Goal: Transaction & Acquisition: Purchase product/service

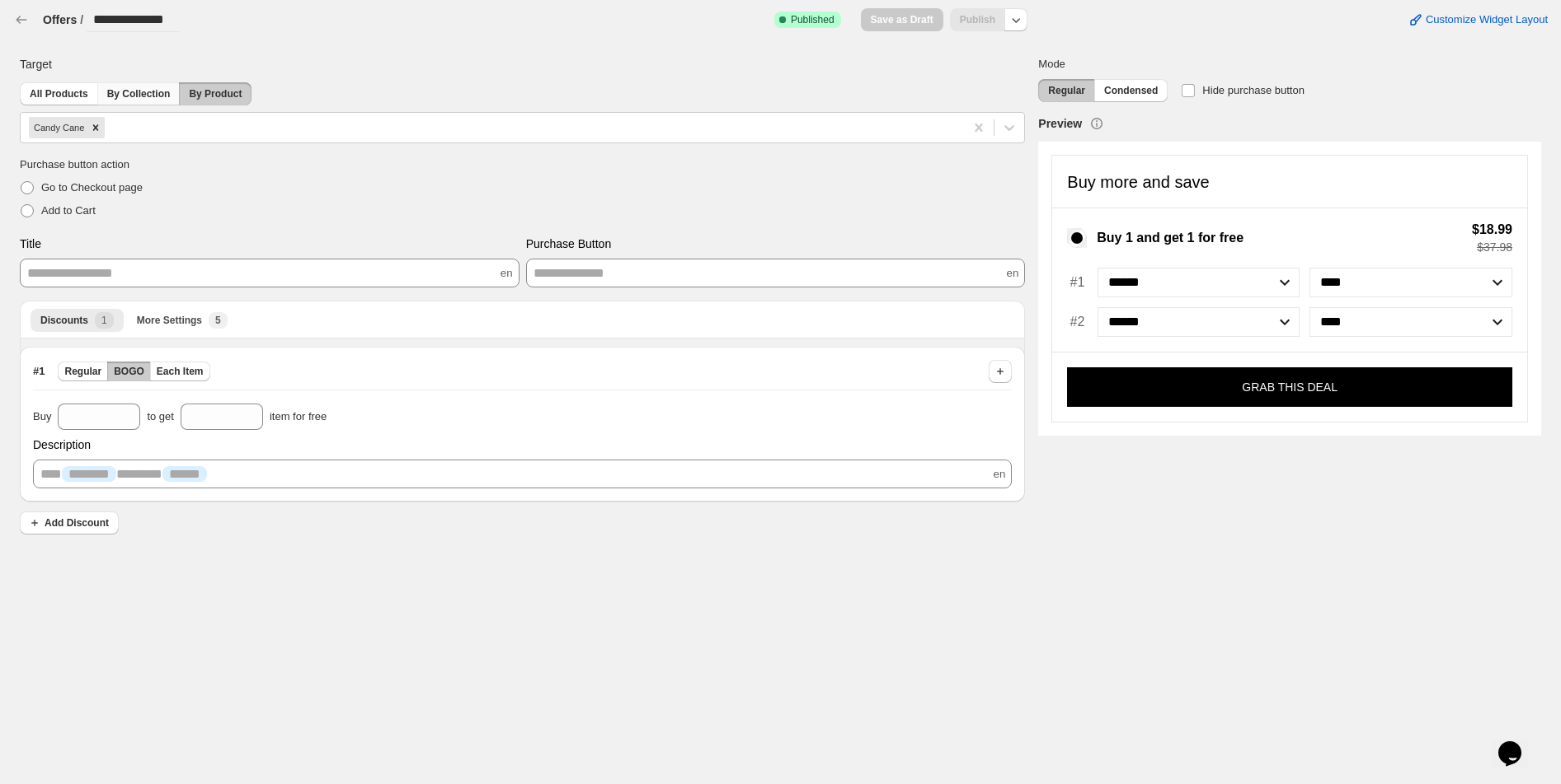
click at [156, 99] on span "By Collection" at bounding box center [139, 93] width 64 height 13
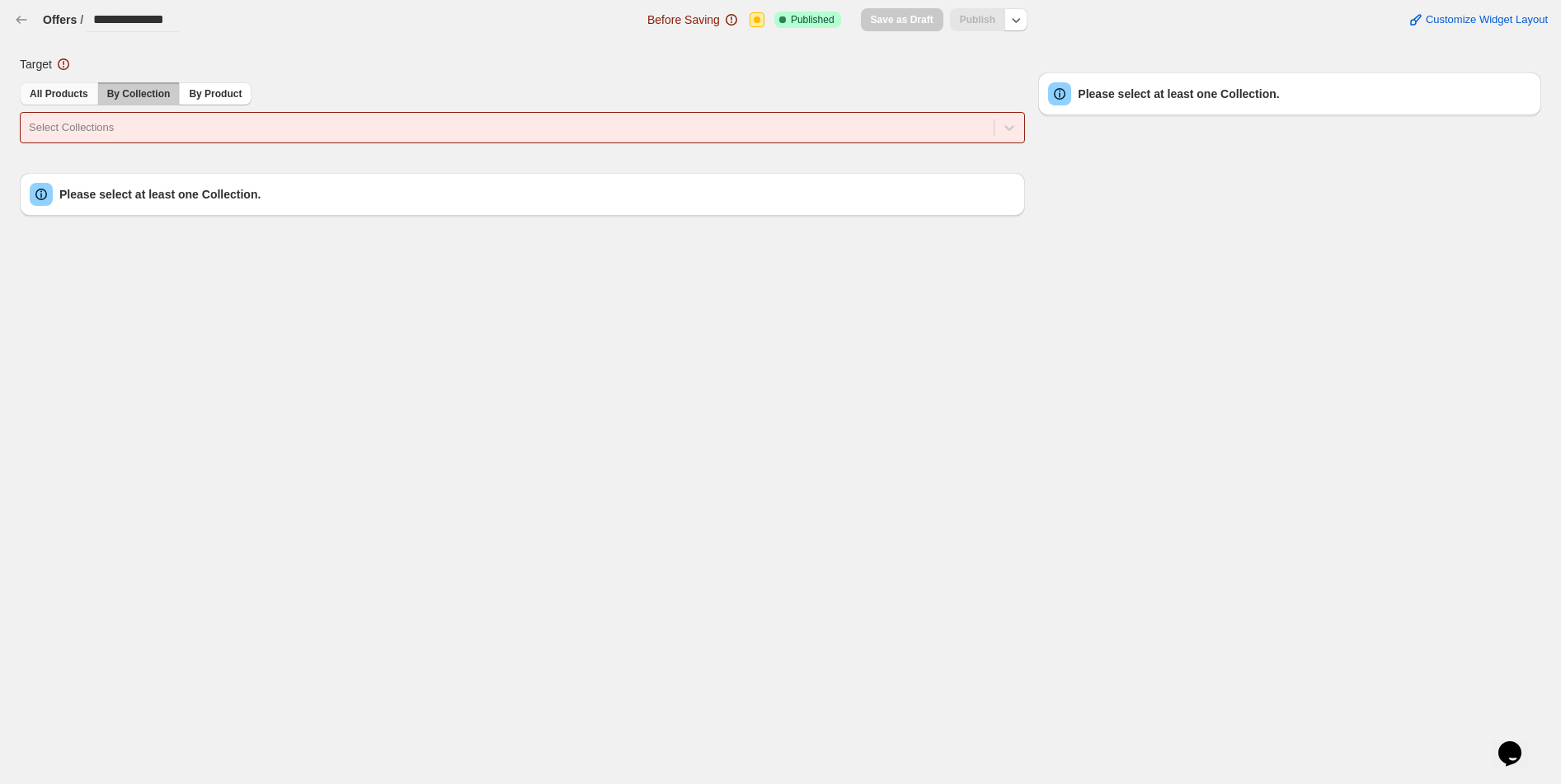
click at [71, 85] on button "All Products" at bounding box center [59, 93] width 78 height 23
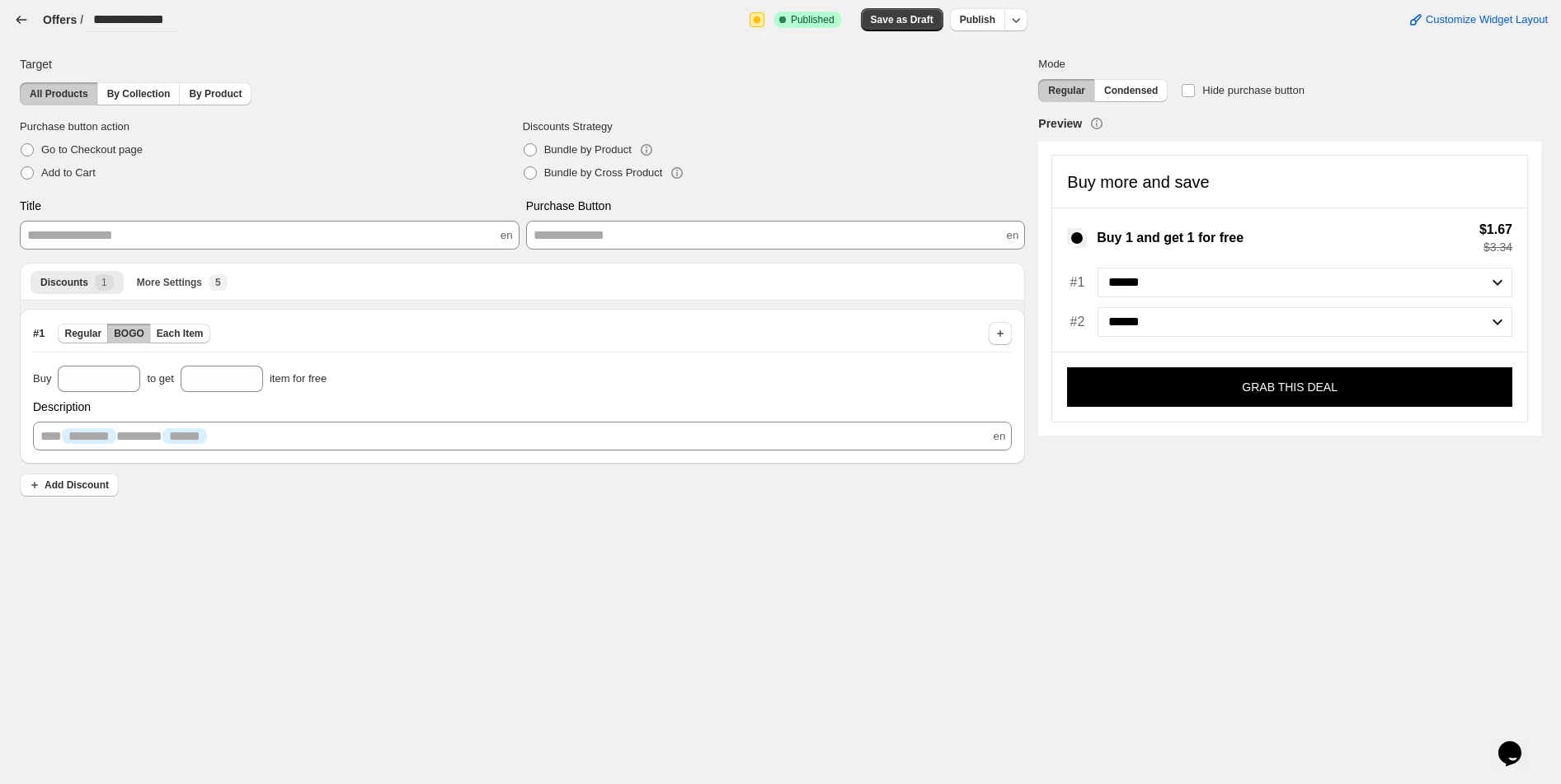
click at [25, 20] on icon "button" at bounding box center [22, 19] width 11 height 7
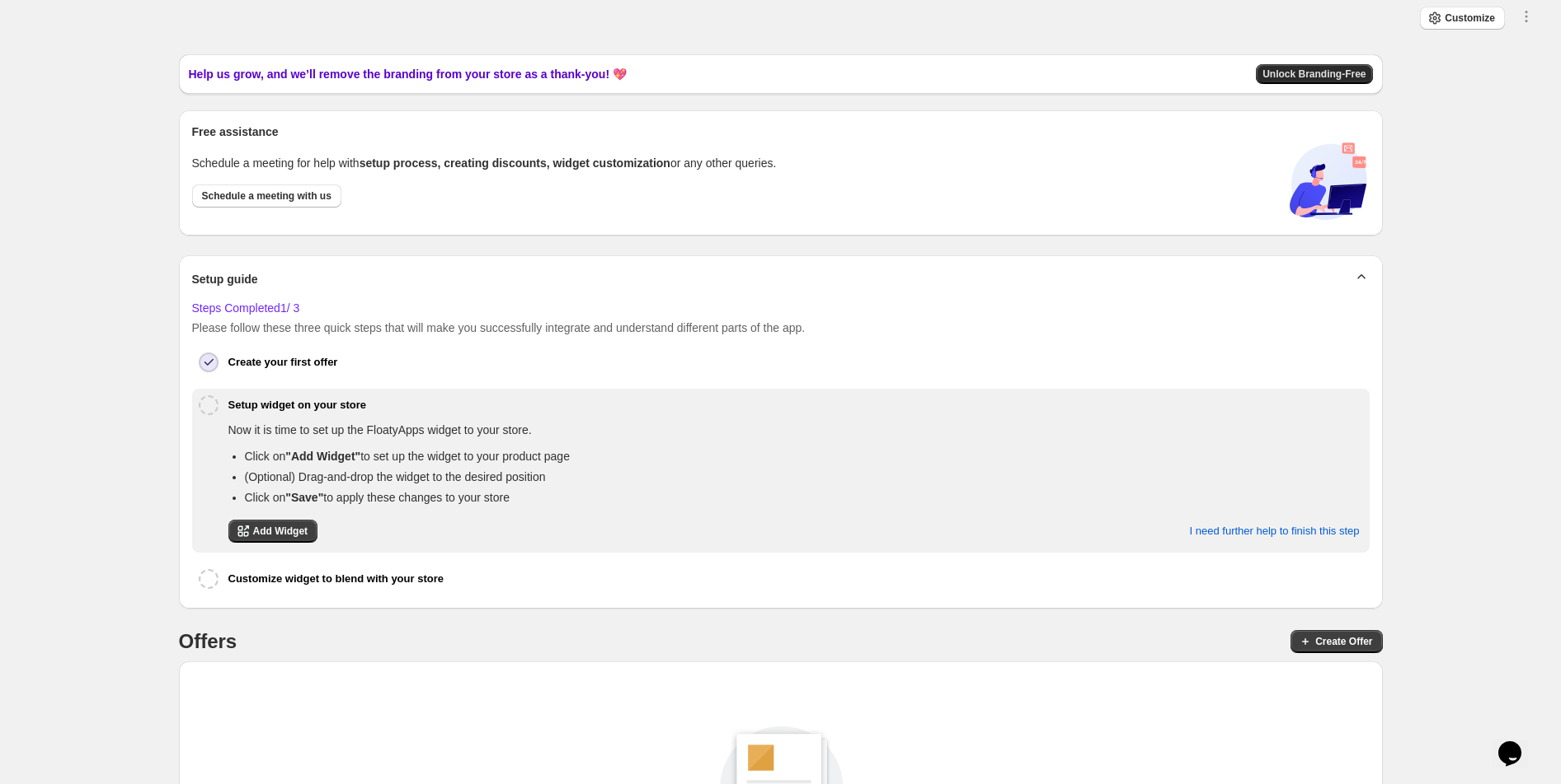
click at [739, 70] on span "Unlock Branding-Free" at bounding box center [1314, 73] width 103 height 13
click at [1325, 67] on span "Unlock Branding-Free" at bounding box center [1314, 73] width 103 height 13
click at [1343, 65] on button "Unlock Branding-Free" at bounding box center [1313, 74] width 116 height 20
click at [1348, 65] on button "Unlock Branding-Free" at bounding box center [1313, 74] width 116 height 20
click at [1299, 70] on span "Unlock Branding-Free" at bounding box center [1314, 73] width 103 height 13
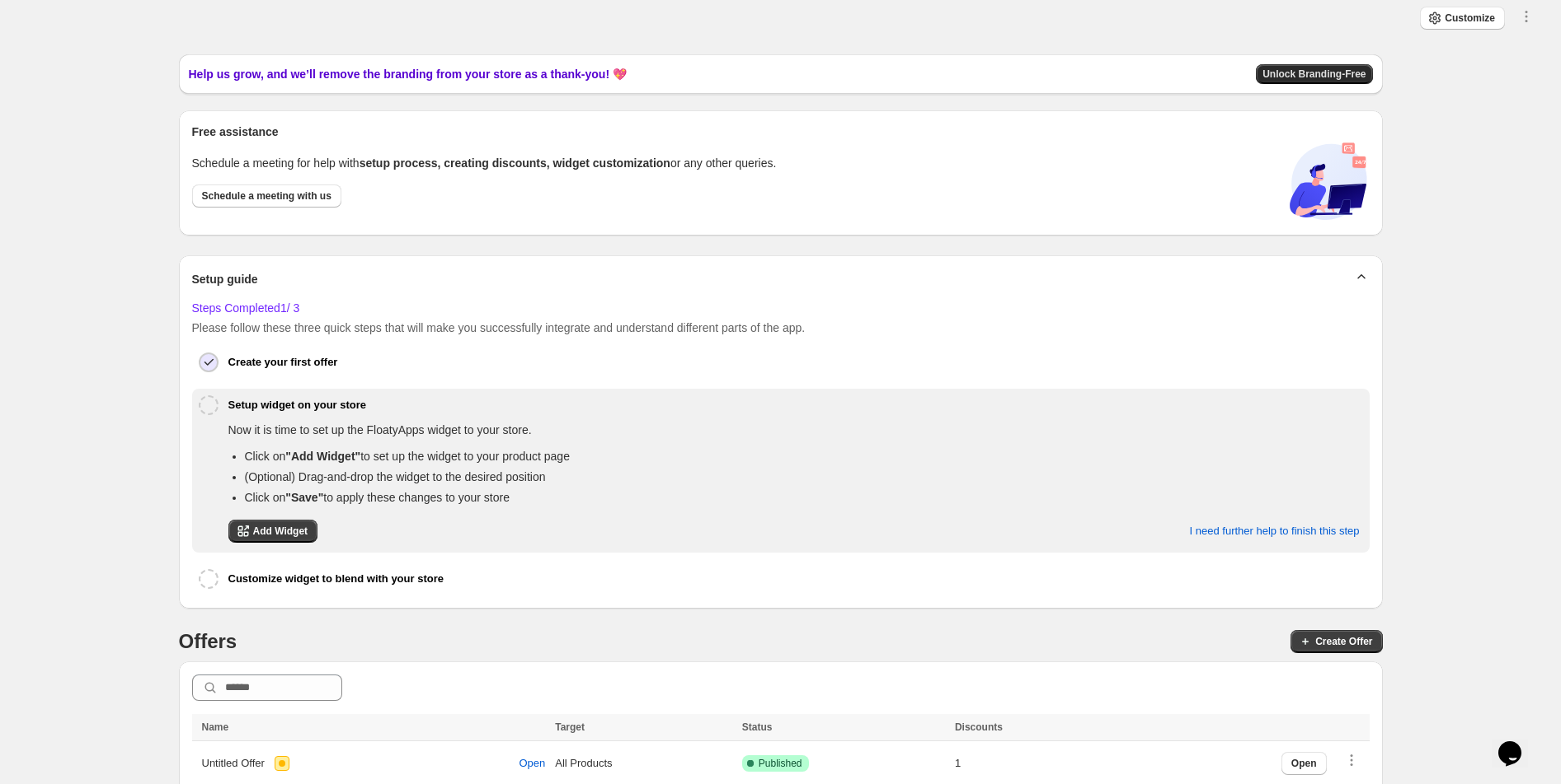
click at [1304, 65] on button "Unlock Branding-Free" at bounding box center [1313, 74] width 116 height 20
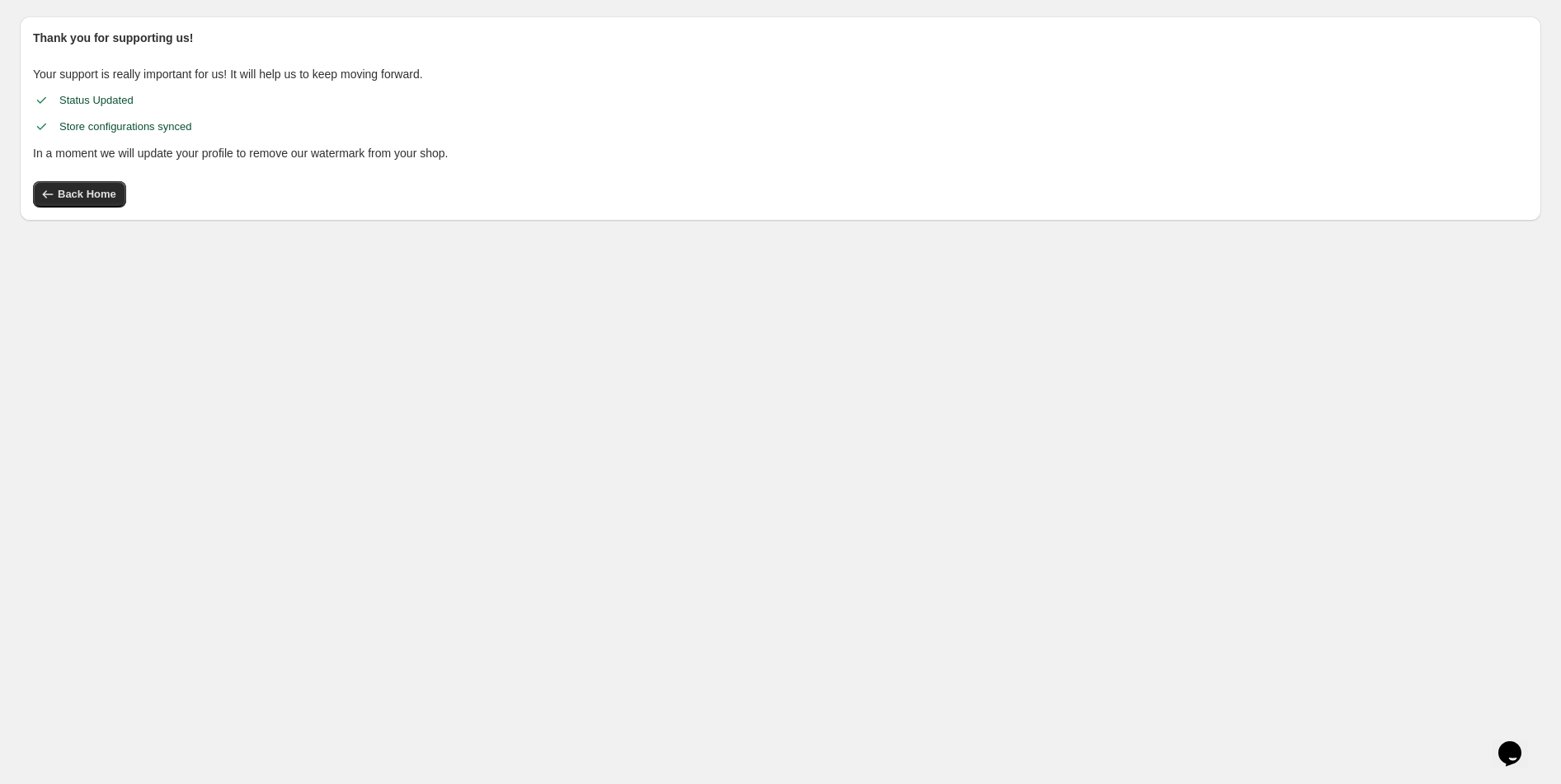
click at [88, 192] on span "Back Home" at bounding box center [86, 194] width 59 height 13
